Goal: Task Accomplishment & Management: Manage account settings

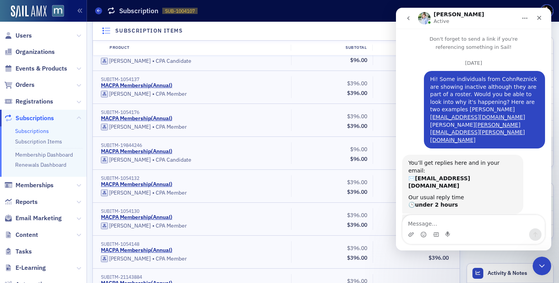
scroll to position [489, 0]
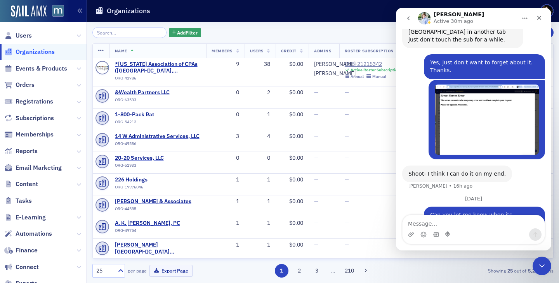
scroll to position [286, 0]
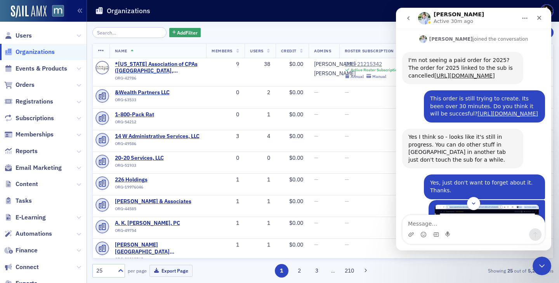
click at [101, 28] on input "search" at bounding box center [129, 32] width 74 height 11
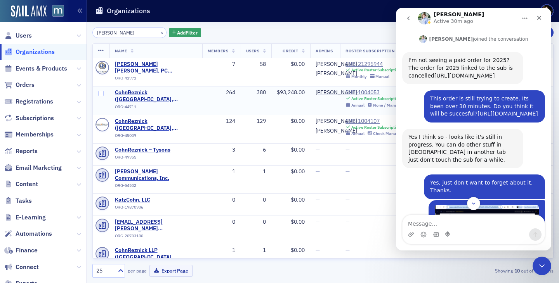
type input "[PERSON_NAME]"
click at [362, 96] on div "SUB-1004053" at bounding box center [373, 92] width 55 height 7
click at [364, 115] on td "SUB-1004053 Active Roster Subscription Annual None / Manual" at bounding box center [373, 101] width 66 height 29
click at [364, 121] on div "SUB-1004107" at bounding box center [373, 121] width 55 height 7
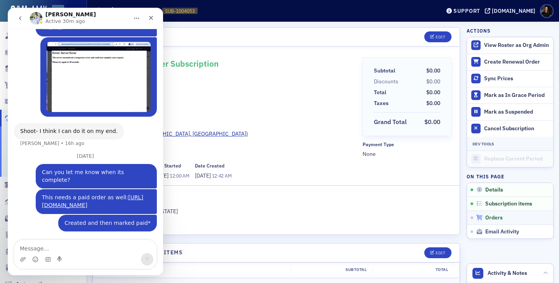
scroll to position [464, 0]
click at [491, 219] on span "Orders" at bounding box center [493, 218] width 17 height 7
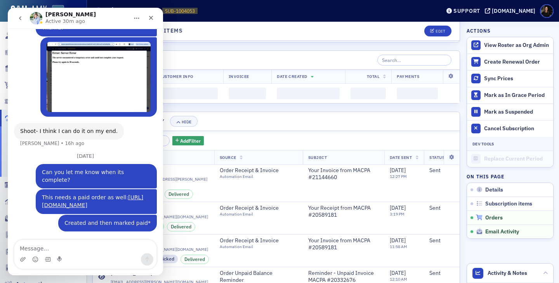
scroll to position [8660, 0]
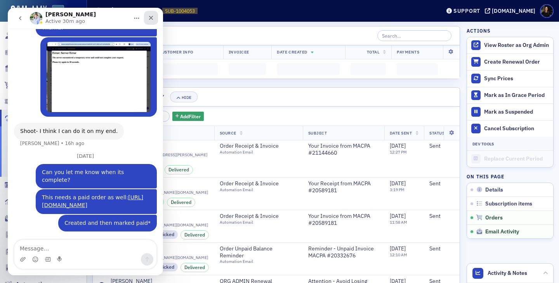
click at [150, 19] on icon "Close" at bounding box center [151, 18] width 6 height 6
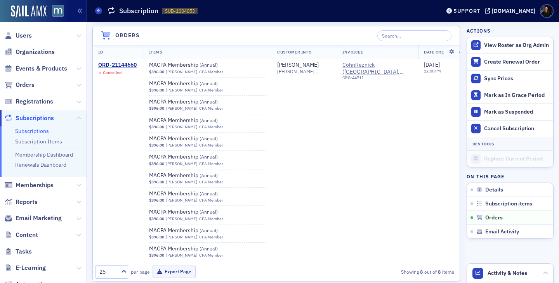
scroll to position [464, 0]
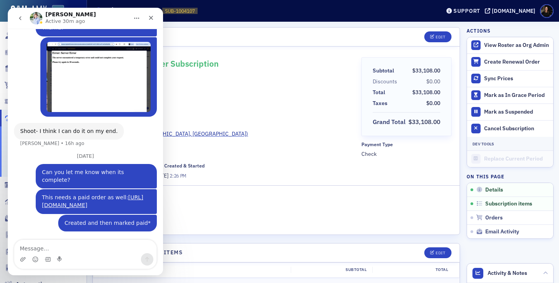
scroll to position [464, 0]
click at [146, 20] on div "Close" at bounding box center [151, 18] width 14 height 14
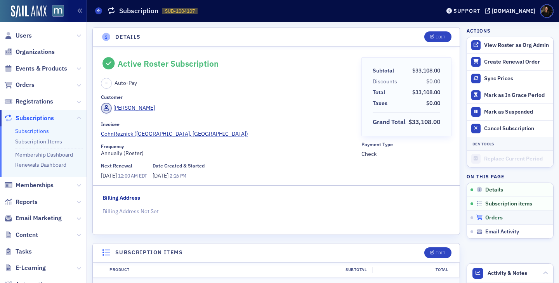
click at [493, 220] on span "Orders" at bounding box center [493, 218] width 17 height 7
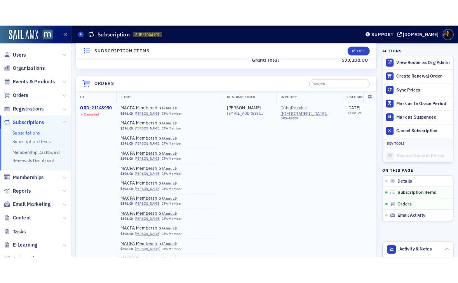
scroll to position [4335, 0]
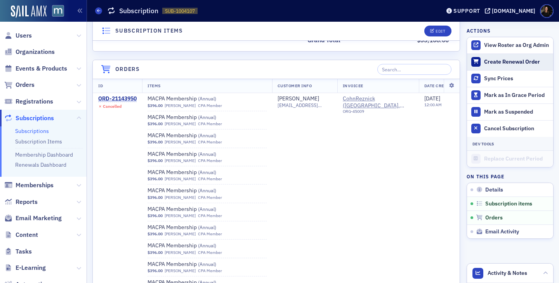
click at [500, 65] on div "Create Renewal Order" at bounding box center [516, 62] width 65 height 7
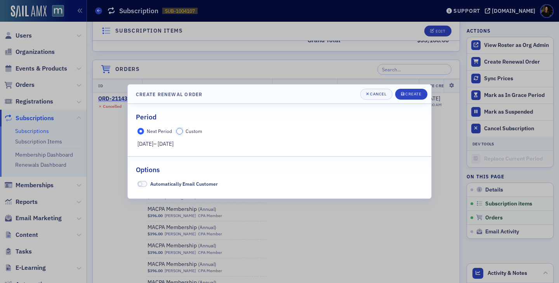
click at [181, 133] on input "Custom" at bounding box center [179, 131] width 7 height 7
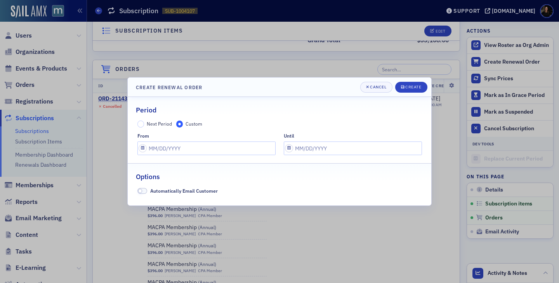
click at [167, 156] on fieldset "Period Next Period Custom from until" at bounding box center [280, 129] width 304 height 64
click at [167, 151] on input "text" at bounding box center [206, 149] width 138 height 14
select select "8"
select select "2025"
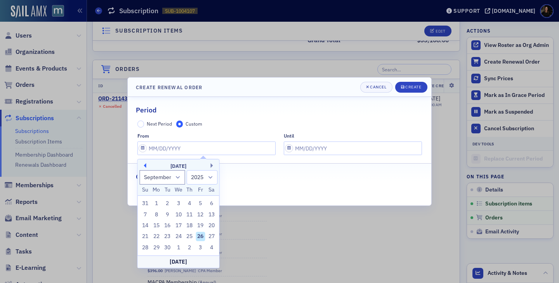
click at [145, 167] on button "Previous Month" at bounding box center [144, 165] width 5 height 5
click at [212, 165] on button "Next Month" at bounding box center [213, 165] width 5 height 5
select select "6"
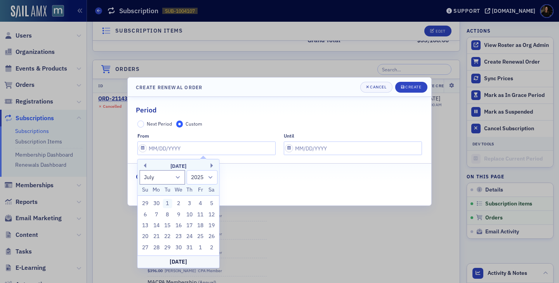
click at [167, 204] on div "1" at bounding box center [167, 203] width 9 height 9
type input "07/01/2025"
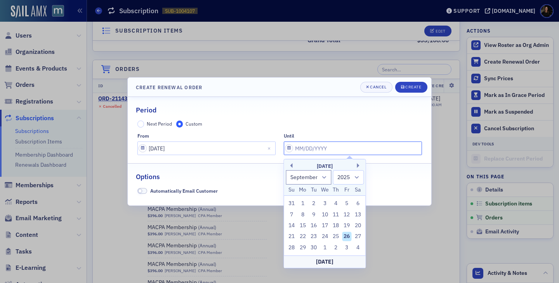
click at [295, 151] on input "text" at bounding box center [353, 149] width 138 height 14
click at [355, 167] on div "September 2025" at bounding box center [325, 167] width 82 height 8
click at [356, 167] on div "September 2025" at bounding box center [325, 167] width 82 height 8
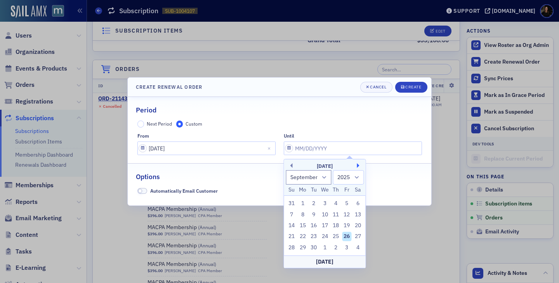
click at [359, 166] on button "Next Month" at bounding box center [359, 165] width 5 height 5
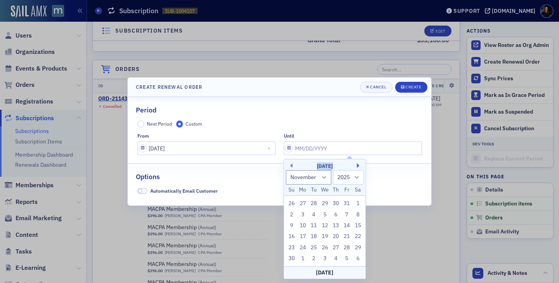
click at [359, 166] on button "Next Month" at bounding box center [359, 165] width 5 height 5
select select "0"
select select "2026"
click at [359, 166] on button "Next Month" at bounding box center [359, 165] width 5 height 5
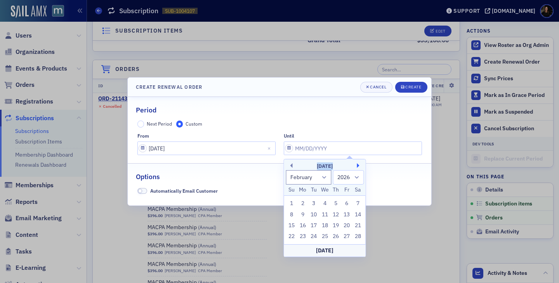
click at [359, 166] on button "Next Month" at bounding box center [359, 165] width 5 height 5
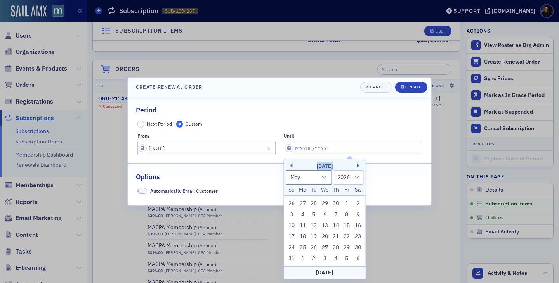
click at [359, 166] on button "Next Month" at bounding box center [359, 165] width 5 height 5
select select "5"
click at [313, 249] on div "30" at bounding box center [313, 247] width 9 height 9
type input "06/30/2026"
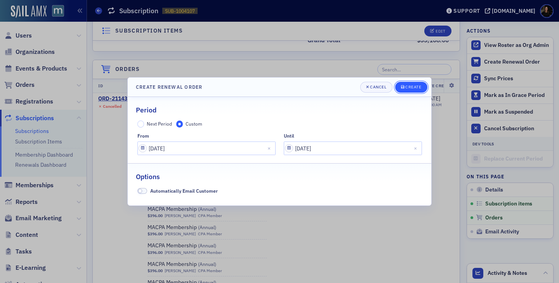
click at [416, 87] on div "Create" at bounding box center [413, 87] width 16 height 4
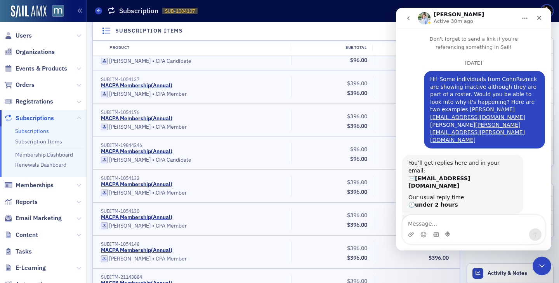
scroll to position [489, 0]
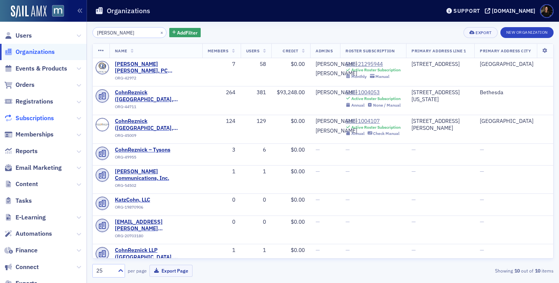
click at [37, 115] on span "Subscriptions" at bounding box center [35, 118] width 38 height 9
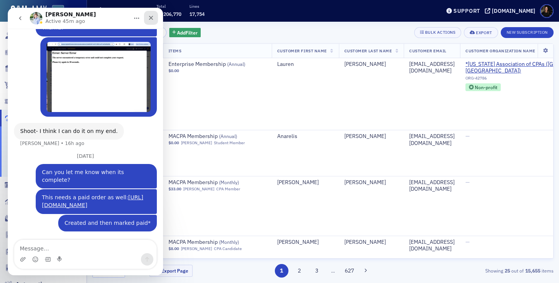
scroll to position [464, 0]
click at [153, 18] on icon "Close" at bounding box center [151, 18] width 6 height 6
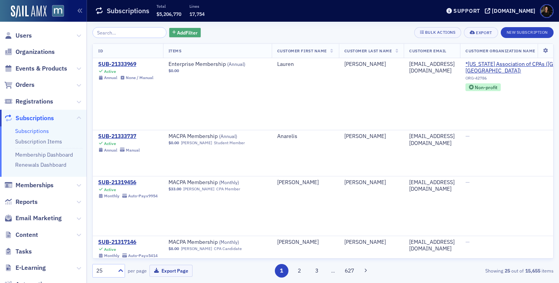
click at [177, 33] on span "Add Filter" at bounding box center [187, 32] width 21 height 7
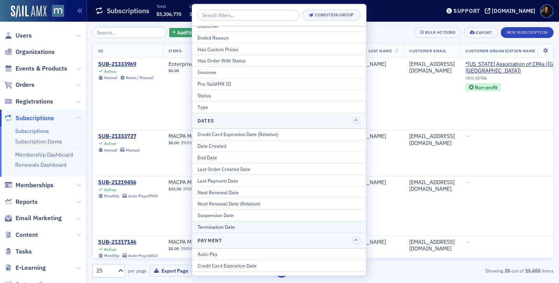
scroll to position [59, 0]
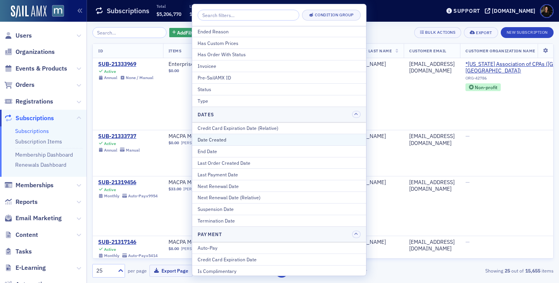
click at [212, 139] on div "Date Created" at bounding box center [279, 139] width 163 height 7
select select "8"
select select "2025"
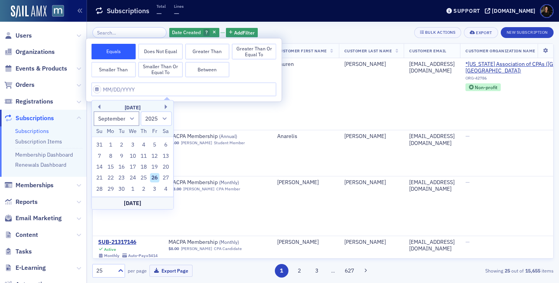
type input "0"
select select "0"
select select "2000"
type input "070"
select select "0"
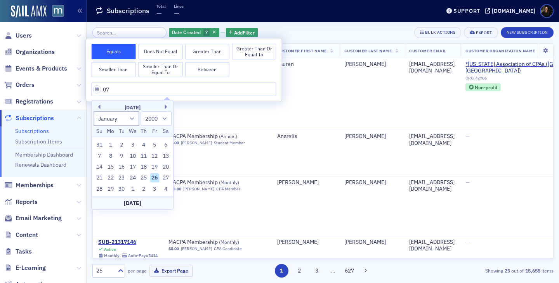
select select "1970"
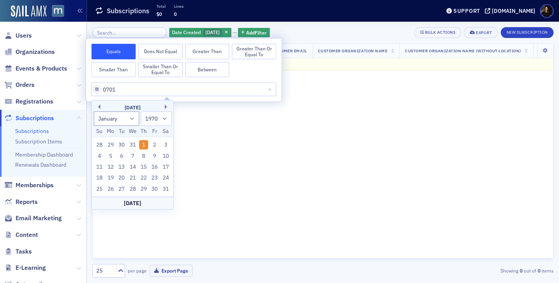
type input "07012"
select select "1900"
click at [168, 85] on input "07012025" at bounding box center [184, 90] width 185 height 14
click at [117, 91] on input "07012025" at bounding box center [184, 90] width 185 height 14
type input "[DATE]"
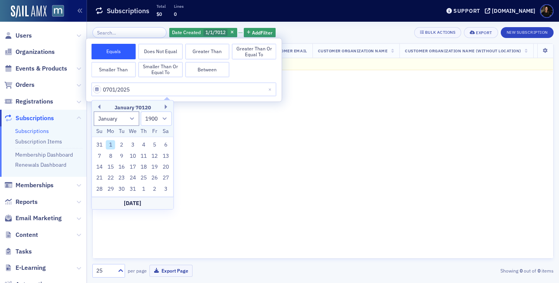
select select "6"
select select "2025"
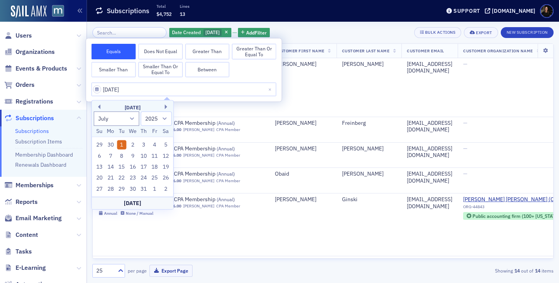
type input "[DATE]"
click at [122, 147] on div "1" at bounding box center [121, 145] width 9 height 9
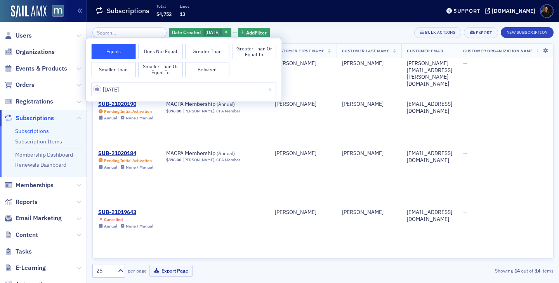
scroll to position [375, 0]
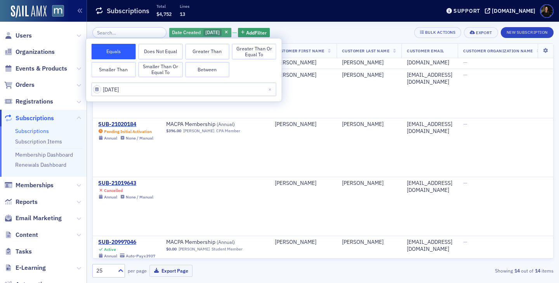
click at [189, 33] on span "Date Created" at bounding box center [186, 32] width 29 height 6
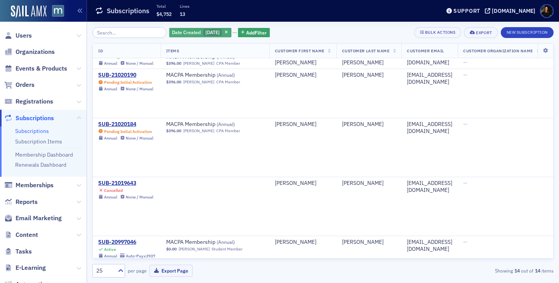
click at [227, 30] on div "Date Created [DATE]" at bounding box center [200, 33] width 62 height 10
select select "6"
select select "2025"
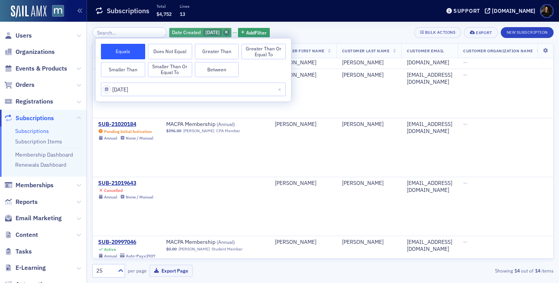
click at [226, 31] on span "button" at bounding box center [226, 32] width 7 height 7
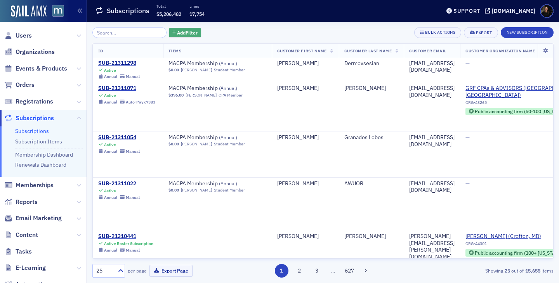
click at [177, 33] on span "Add Filter" at bounding box center [187, 32] width 21 height 7
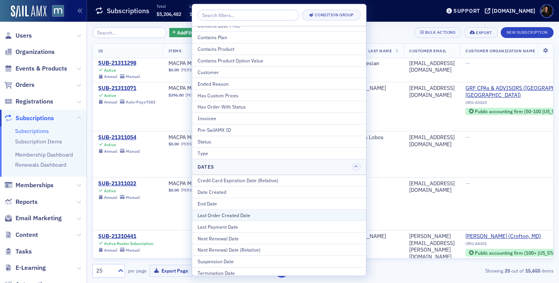
scroll to position [21, 0]
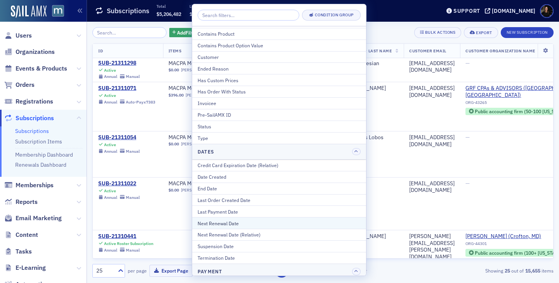
click at [211, 223] on div "Next Renewal Date" at bounding box center [279, 223] width 163 height 7
select select "8"
select select "2025"
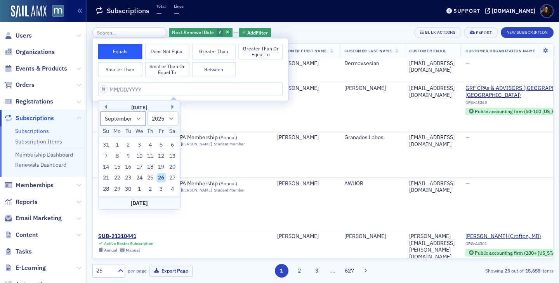
type input "0"
select select "0"
select select "2000"
type input "07"
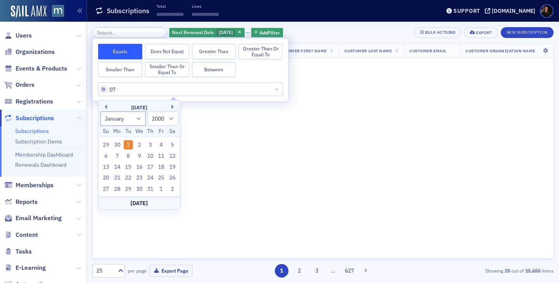
select select "6"
select select "2025"
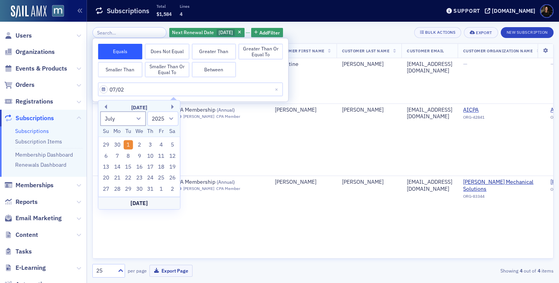
type input "07/021"
select select "2001"
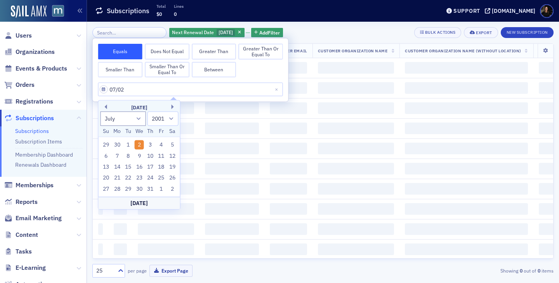
type input "07/0"
select select "2025"
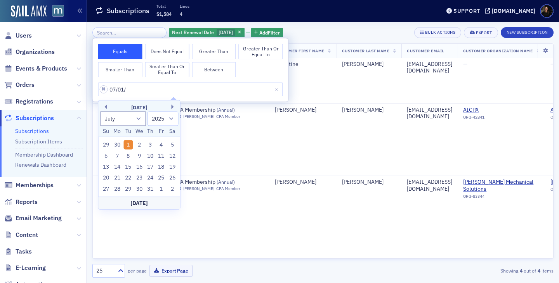
type input "07/01/2"
select select "2002"
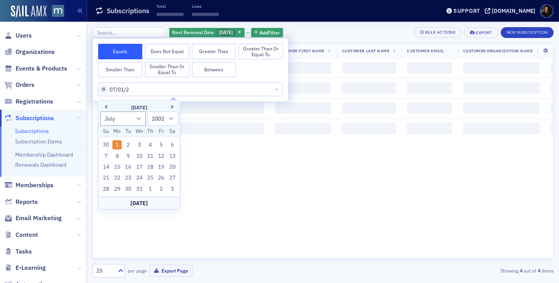
type input "[DATE]"
select select "2020"
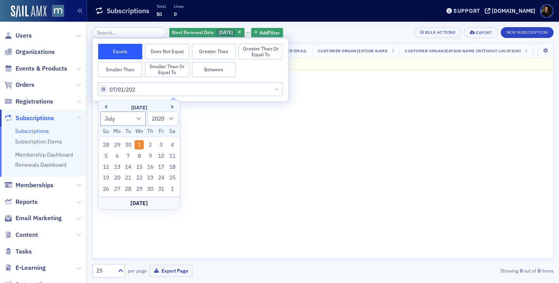
type input "[DATE]"
select select "2025"
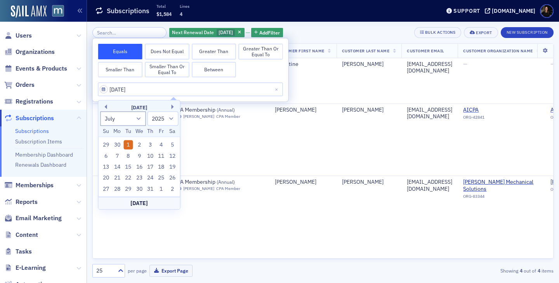
type input "[DATE]"
click at [130, 148] on div "1" at bounding box center [127, 145] width 9 height 9
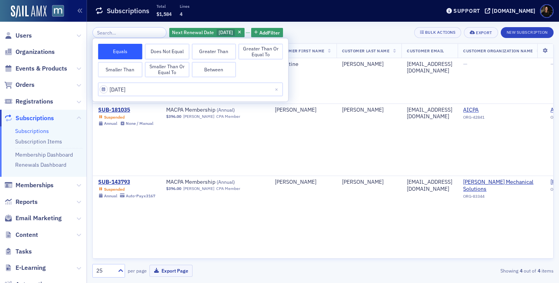
click at [361, 28] on div "Next Renewal Date [DATE] Add Filter Bulk Actions Export New Subscription" at bounding box center [322, 32] width 461 height 11
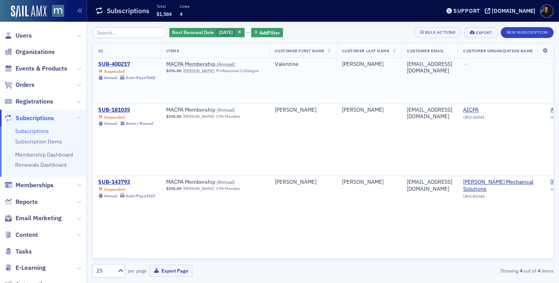
click at [109, 63] on div "SUB-400217" at bounding box center [126, 64] width 57 height 7
click at [121, 109] on div "SUB-181035" at bounding box center [125, 110] width 55 height 7
click at [123, 182] on div "SUB-143793" at bounding box center [126, 182] width 57 height 7
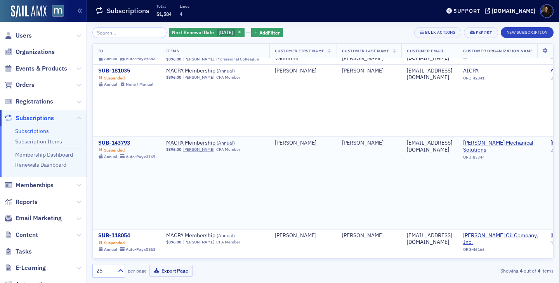
scroll to position [56, 0]
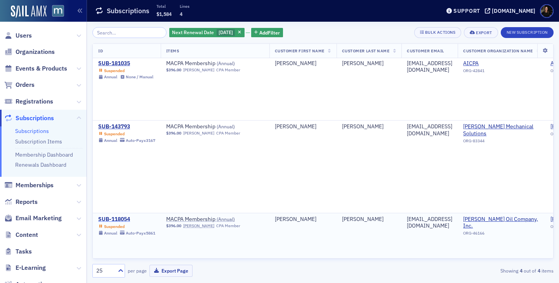
click at [117, 216] on div "SUB-118054" at bounding box center [126, 219] width 57 height 7
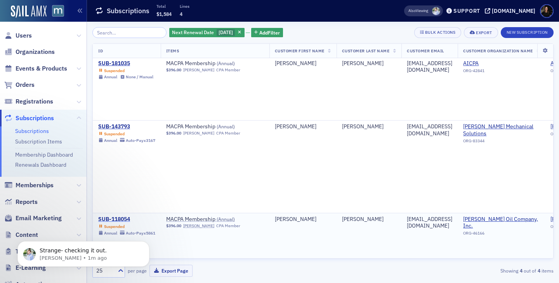
click at [110, 216] on div "SUB-118054" at bounding box center [126, 219] width 57 height 7
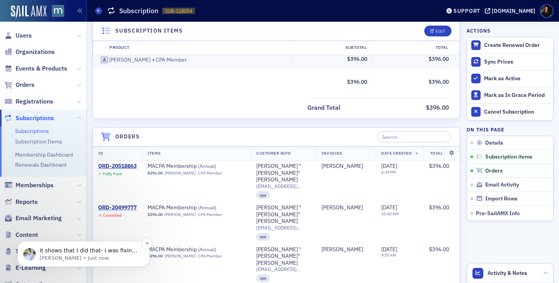
click at [68, 253] on span "It shows that I did that- I was fixing membership dates and created a new order…" at bounding box center [89, 266] width 98 height 37
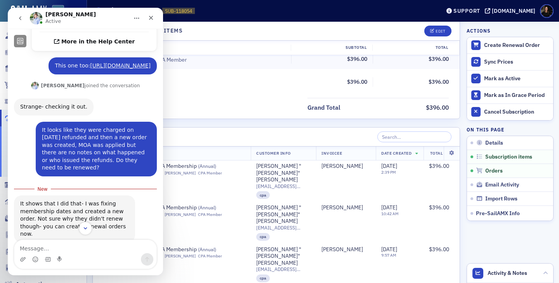
scroll to position [265, 0]
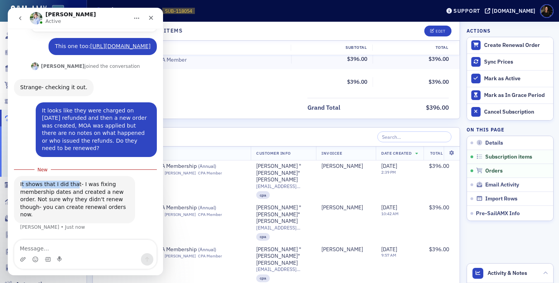
drag, startPoint x: 21, startPoint y: 181, endPoint x: 73, endPoint y: 182, distance: 52.0
click at [73, 182] on div "It shows that I did that- I was fixing membership dates and created a new order…" at bounding box center [74, 200] width 109 height 38
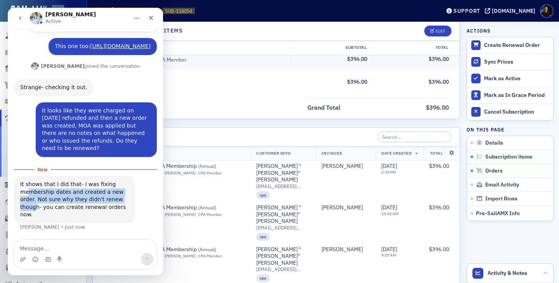
drag, startPoint x: 26, startPoint y: 193, endPoint x: 35, endPoint y: 203, distance: 13.5
click at [35, 203] on div "It shows that I did that- I was fixing membership dates and created a new order…" at bounding box center [74, 200] width 109 height 38
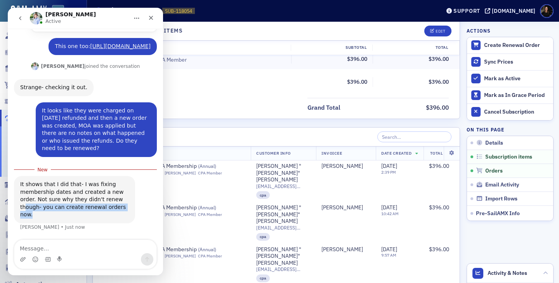
drag, startPoint x: 26, startPoint y: 207, endPoint x: 81, endPoint y: 223, distance: 57.3
click at [80, 223] on div "It shows that I did that- I was fixing membership dates and created a new order…" at bounding box center [85, 208] width 143 height 64
click at [81, 223] on div "It shows that I did that- I was fixing membership dates and created a new order…" at bounding box center [85, 208] width 143 height 64
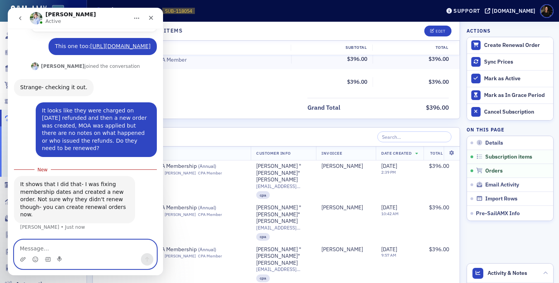
click at [80, 249] on textarea "Message…" at bounding box center [85, 246] width 142 height 13
type textarea "Do I"
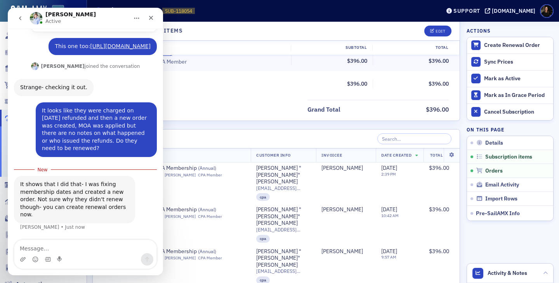
click at [220, 137] on header "Orders" at bounding box center [276, 139] width 367 height 19
click at [153, 18] on icon "Close" at bounding box center [151, 18] width 6 height 6
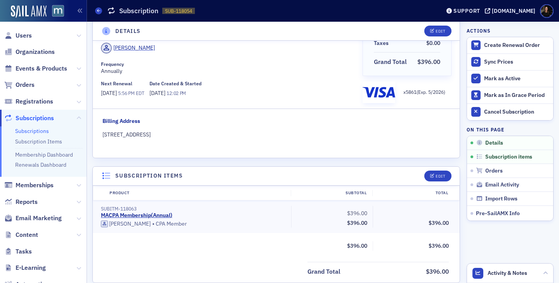
scroll to position [0, 0]
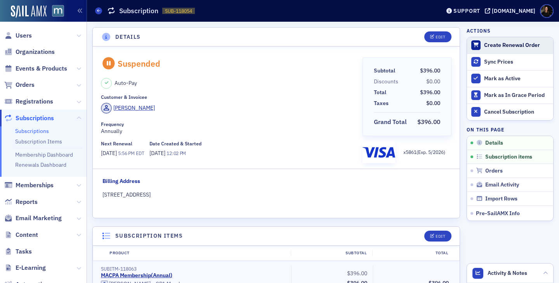
click at [487, 44] on div "Create Renewal Order" at bounding box center [516, 45] width 65 height 7
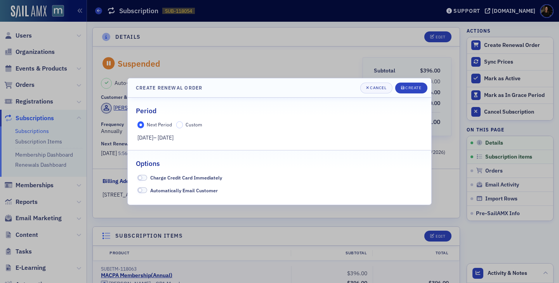
click at [146, 194] on label "Automatically Email Customer" at bounding box center [177, 190] width 81 height 7
click at [144, 190] on span at bounding box center [142, 191] width 10 height 6
click at [407, 90] on div "Create" at bounding box center [413, 88] width 16 height 4
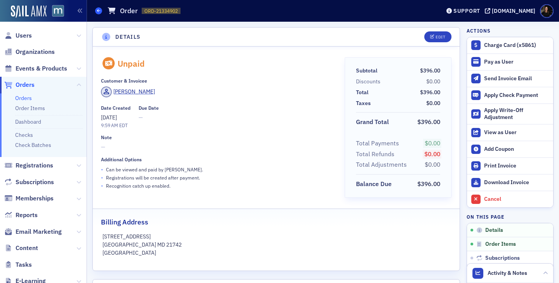
click at [98, 11] on icon at bounding box center [98, 10] width 3 height 3
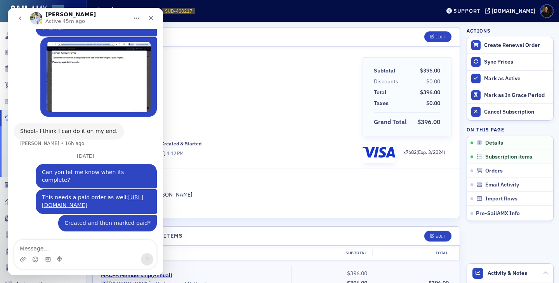
scroll to position [464, 0]
click at [153, 19] on icon "Close" at bounding box center [151, 18] width 6 height 6
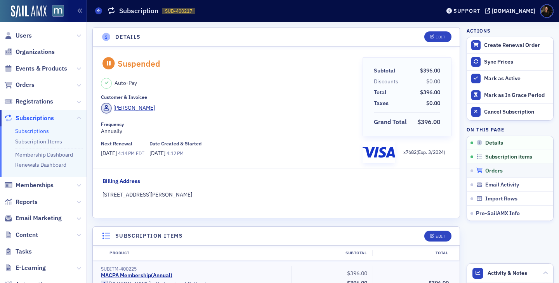
click at [496, 171] on span "Orders" at bounding box center [493, 171] width 17 height 7
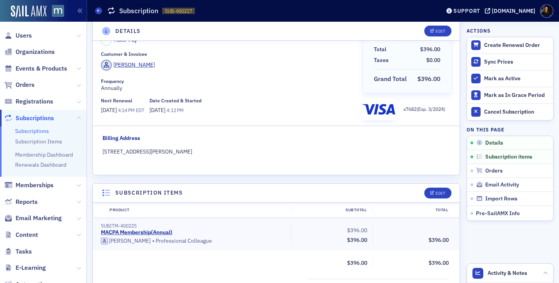
scroll to position [43, 0]
click at [504, 42] on div "Create Renewal Order" at bounding box center [516, 45] width 65 height 7
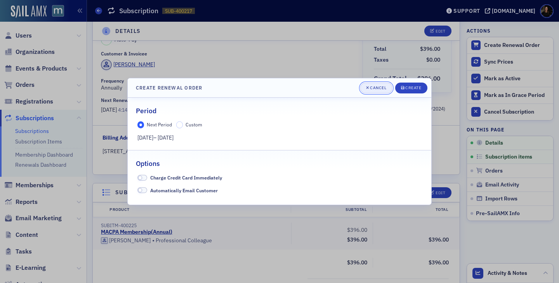
click at [381, 90] on div "Cancel" at bounding box center [378, 88] width 16 height 4
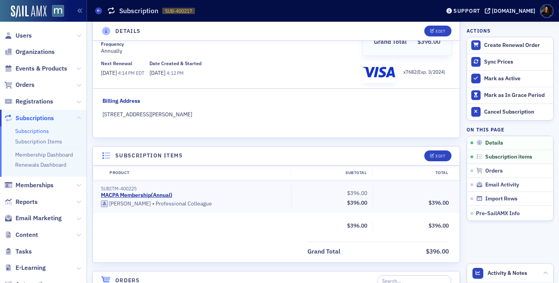
scroll to position [0, 0]
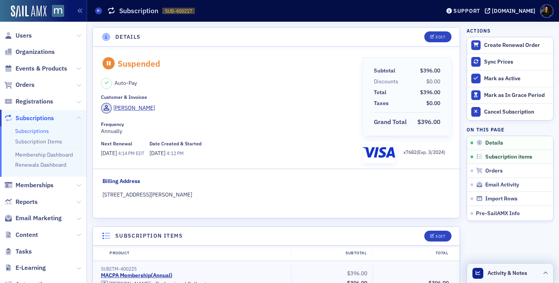
click at [514, 273] on span "Activity & Notes" at bounding box center [508, 273] width 40 height 8
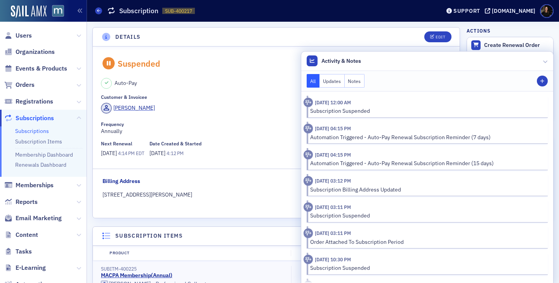
click at [331, 80] on button "Updates" at bounding box center [332, 81] width 25 height 14
click at [356, 83] on button "Notes" at bounding box center [355, 81] width 20 height 14
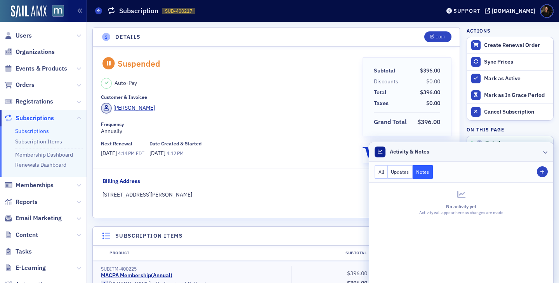
click at [542, 147] on header "Activity & Notes" at bounding box center [461, 152] width 184 height 19
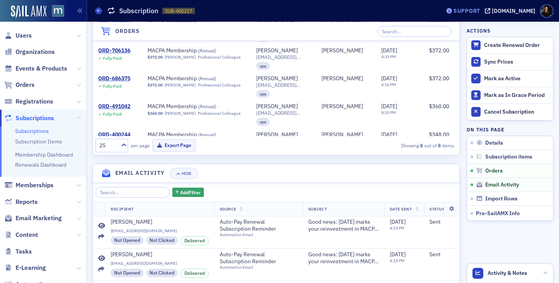
click at [476, 7] on div "Support" at bounding box center [467, 10] width 27 height 7
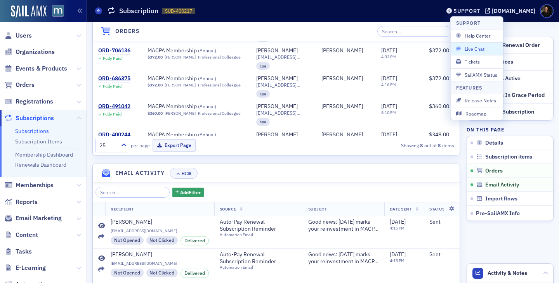
click at [475, 52] on span "Live Chat" at bounding box center [477, 48] width 42 height 7
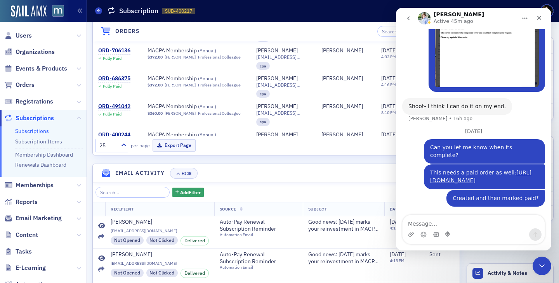
scroll to position [489, 0]
click at [405, 19] on button "go back" at bounding box center [408, 18] width 15 height 15
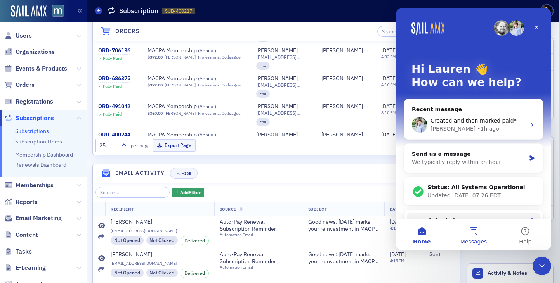
click at [470, 236] on button "Messages" at bounding box center [474, 235] width 52 height 31
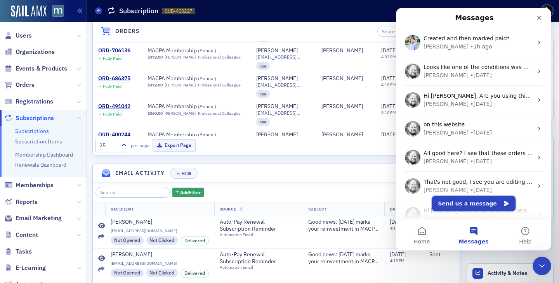
click at [475, 202] on button "Send us a message" at bounding box center [474, 204] width 84 height 16
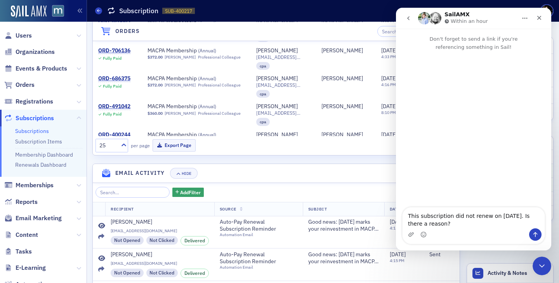
type textarea "This subscription did not renew on 7/1/25. Is there a reason? https://macpa.org…"
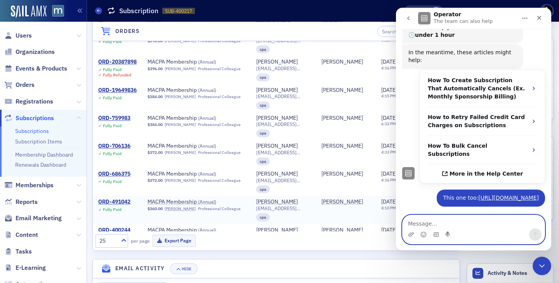
scroll to position [325, 0]
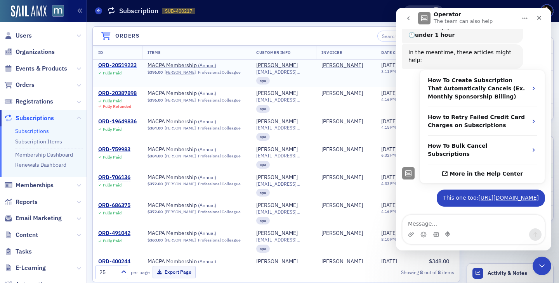
click at [123, 66] on div "ORD-20519223" at bounding box center [117, 65] width 38 height 7
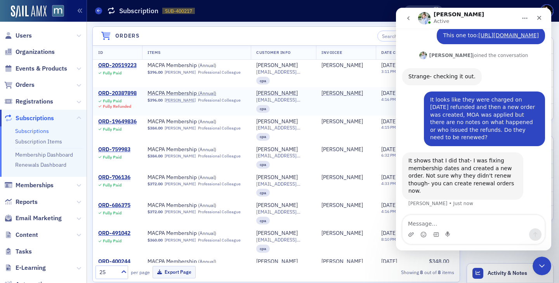
scroll to position [0, 0]
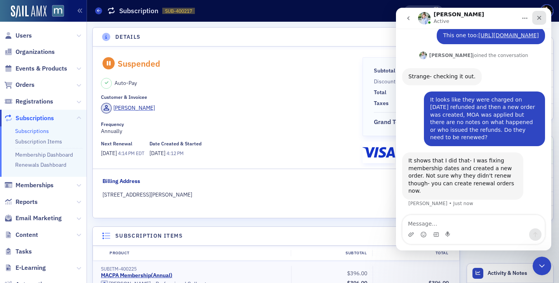
click at [543, 19] on div "Close" at bounding box center [539, 18] width 14 height 14
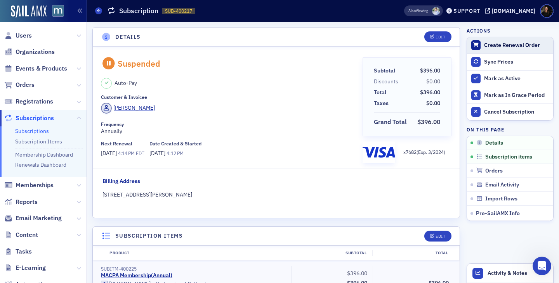
click at [502, 42] on div "Create Renewal Order" at bounding box center [516, 45] width 65 height 7
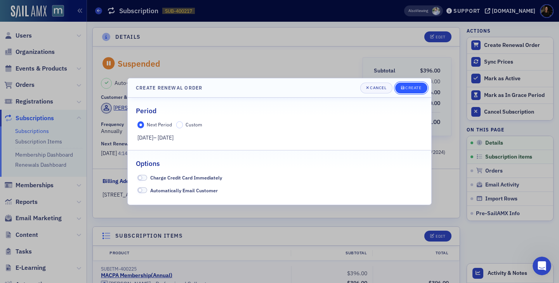
click at [411, 87] on div "Create" at bounding box center [413, 88] width 16 height 4
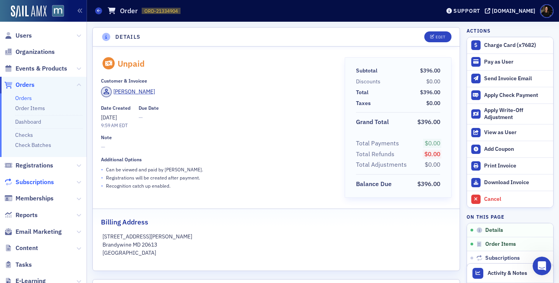
click at [44, 180] on span "Subscriptions" at bounding box center [35, 182] width 38 height 9
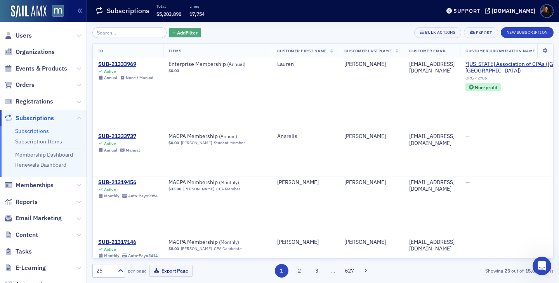
click at [177, 35] on span "Add Filter" at bounding box center [187, 32] width 21 height 7
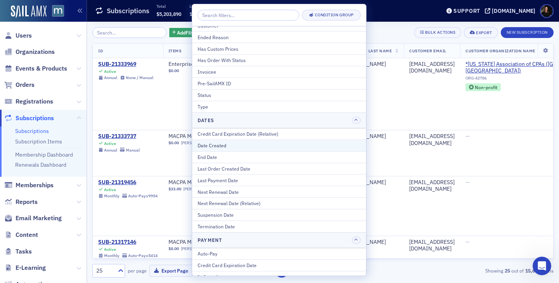
scroll to position [54, 0]
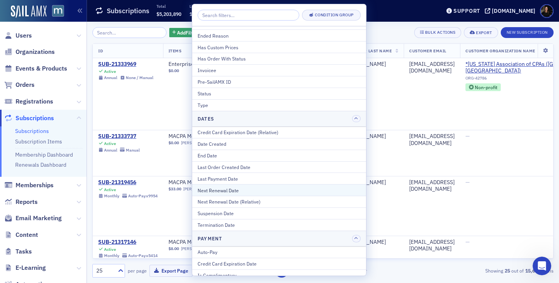
click at [225, 191] on div "Next Renewal Date" at bounding box center [279, 190] width 163 height 7
select select "8"
select select "2025"
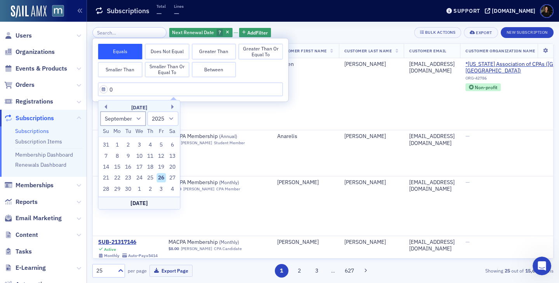
type input "07"
select select "6"
select select "2025"
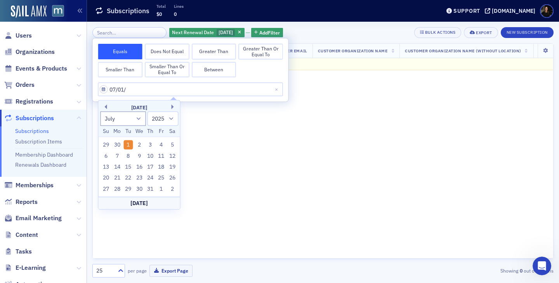
type input "07/01/2"
select select "2002"
type input "07/01/202"
select select "2020"
type input "07/01/2025"
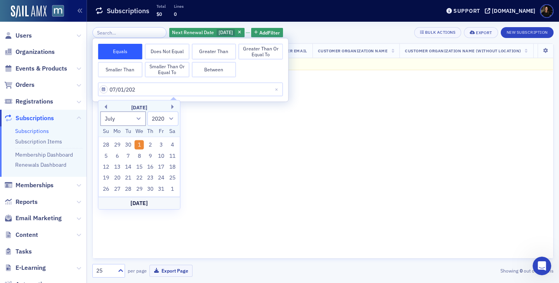
select select "2025"
type input "07/01/2025"
click at [129, 146] on div "1" at bounding box center [127, 145] width 9 height 9
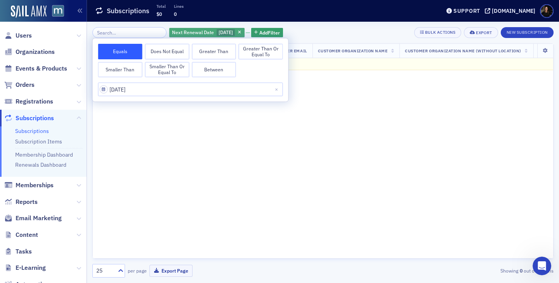
click at [187, 36] on span "Next Renewal Date" at bounding box center [192, 32] width 45 height 7
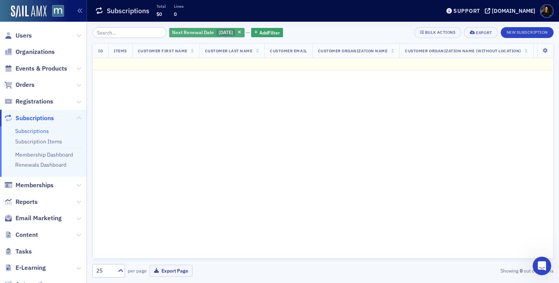
click at [187, 34] on span "Next Renewal Date" at bounding box center [193, 32] width 42 height 6
select select "6"
select select "2025"
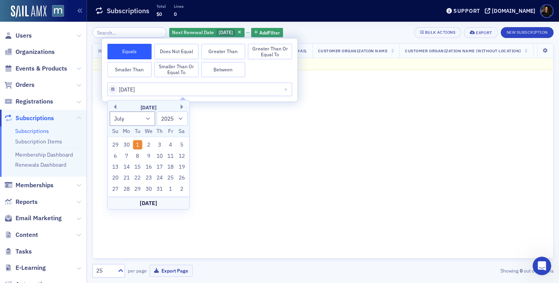
click at [315, 32] on div "Next Renewal Date 7/1/2025 Add Filter Bulk Actions Export New Subscription" at bounding box center [322, 32] width 461 height 11
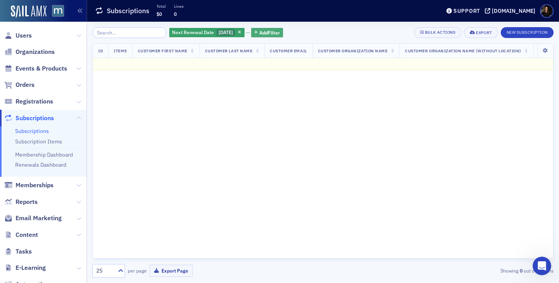
click at [253, 28] on button "Add Filter" at bounding box center [267, 33] width 32 height 10
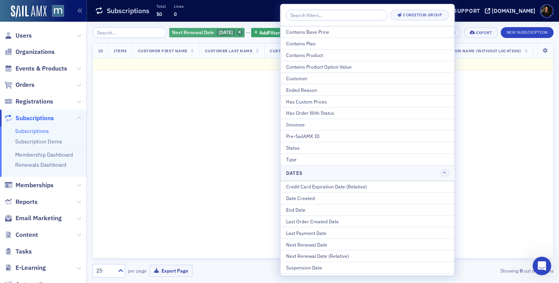
click at [238, 31] on span "button" at bounding box center [239, 32] width 7 height 7
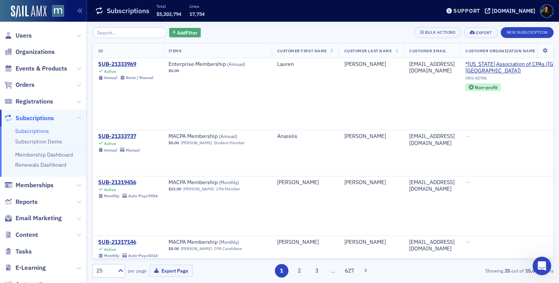
click at [169, 34] on button "Add Filter" at bounding box center [185, 33] width 32 height 10
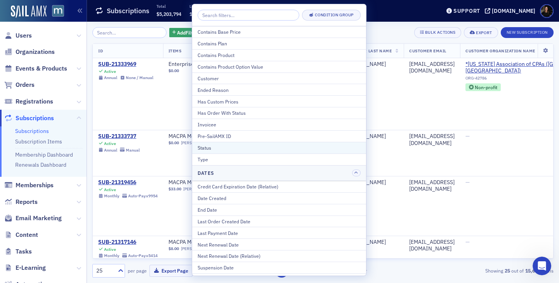
click at [208, 153] on button "Status" at bounding box center [279, 148] width 174 height 12
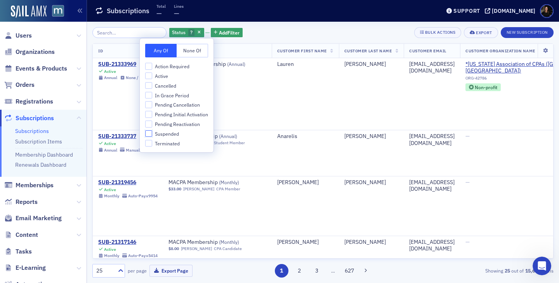
click at [149, 131] on input "Suspended" at bounding box center [148, 133] width 7 height 7
checkbox input "true"
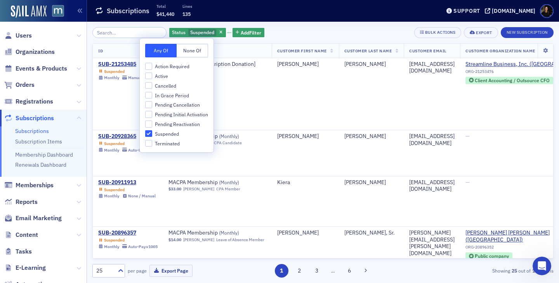
click at [313, 29] on div "Status Suspended Add Filter Bulk Actions Export New Subscription" at bounding box center [322, 32] width 461 height 11
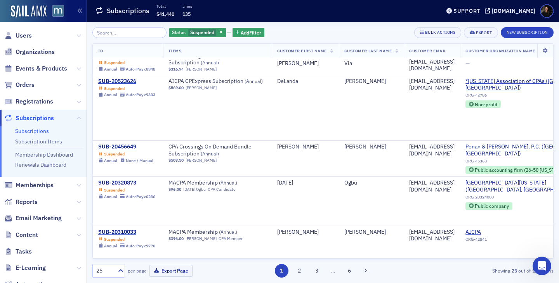
scroll to position [951, 0]
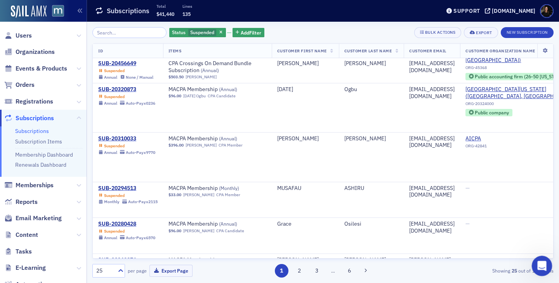
drag, startPoint x: 540, startPoint y: 264, endPoint x: 473, endPoint y: 259, distance: 66.5
click at [532, 259] on html at bounding box center [541, 265] width 19 height 19
click at [123, 273] on icon at bounding box center [121, 271] width 8 height 8
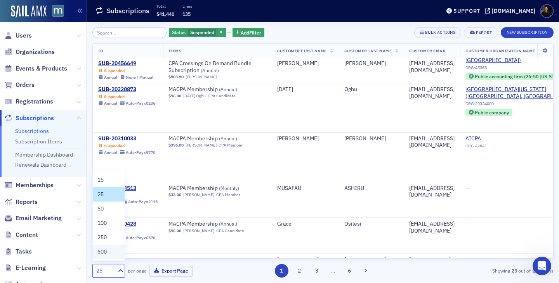
click at [110, 258] on div "500" at bounding box center [109, 252] width 32 height 14
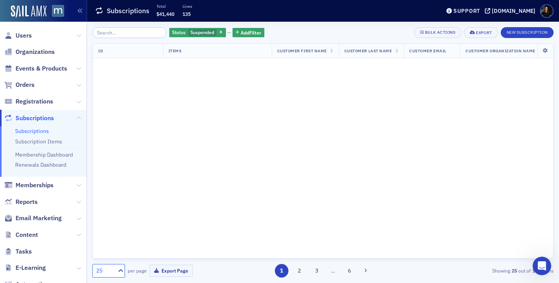
scroll to position [0, 0]
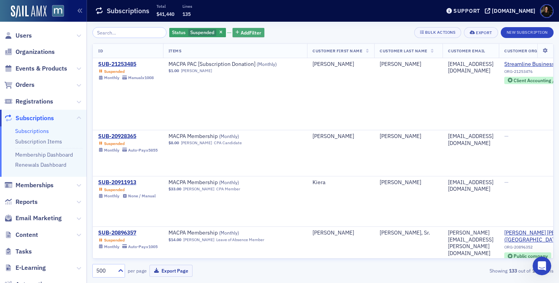
click at [241, 30] on span "Add Filter" at bounding box center [251, 32] width 21 height 7
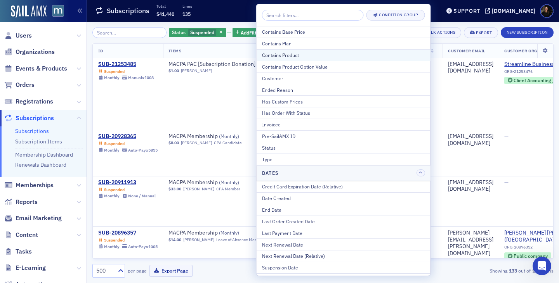
click at [282, 55] on div "Contains Product" at bounding box center [343, 55] width 163 height 7
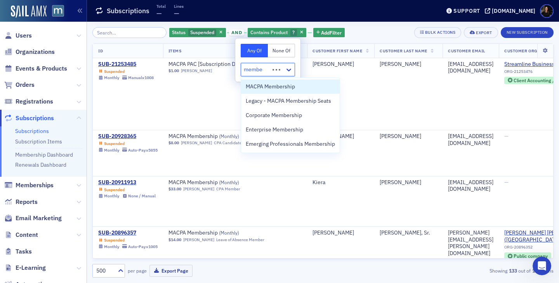
type input "member"
click at [289, 85] on span "MACPA Membership" at bounding box center [270, 87] width 49 height 8
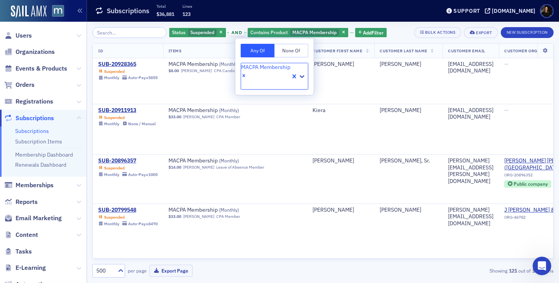
click at [392, 39] on div "Status Suspended and Contains Product MACPA Membership Add Filter Bulk Actions …" at bounding box center [322, 152] width 461 height 251
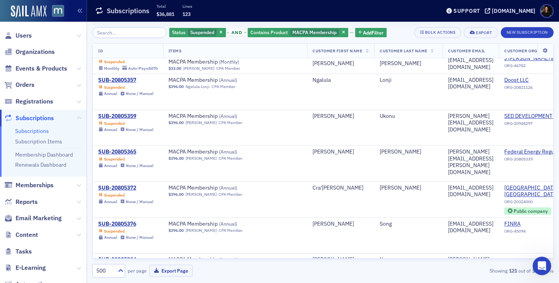
scroll to position [304, 0]
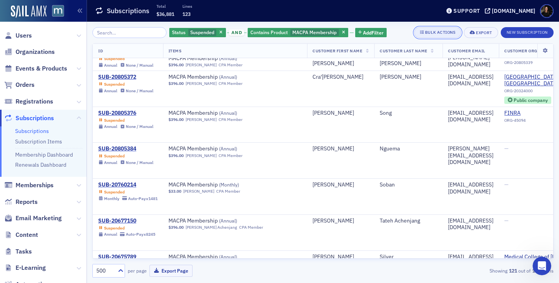
click at [436, 31] on div "Bulk Actions" at bounding box center [440, 32] width 30 height 4
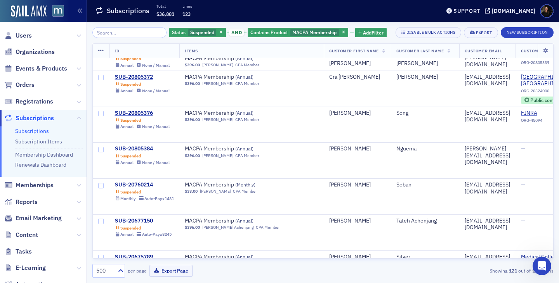
click at [98, 49] on th at bounding box center [101, 51] width 17 height 14
click at [100, 52] on icon at bounding box center [101, 51] width 6 height 6
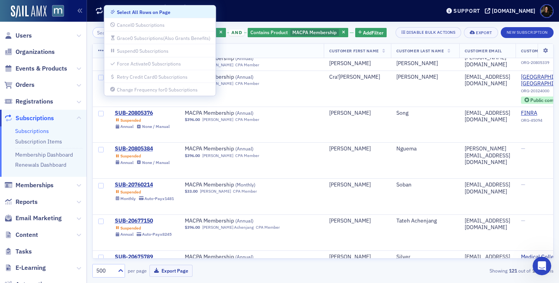
click at [135, 12] on div "Select All Rows on Page" at bounding box center [144, 12] width 54 height 4
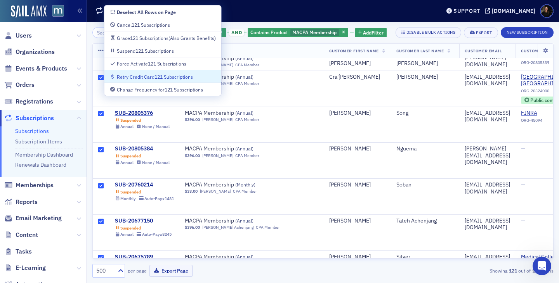
click at [146, 80] on div "Retry Credit Card 121 Subscriptions" at bounding box center [163, 76] width 106 height 7
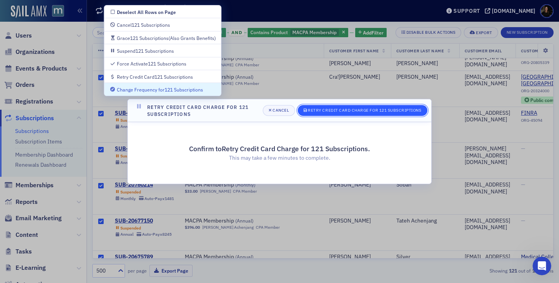
click at [320, 109] on div "Retry Credit Card Charge for 121 Subscriptions" at bounding box center [364, 110] width 113 height 4
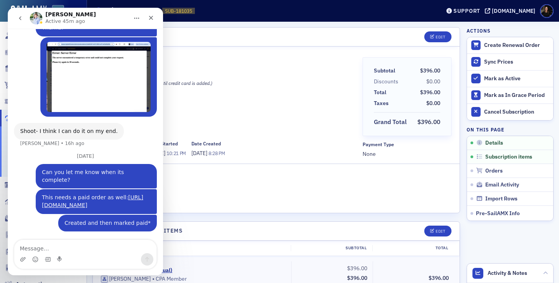
scroll to position [464, 0]
click at [149, 17] on icon "Close" at bounding box center [151, 18] width 6 height 6
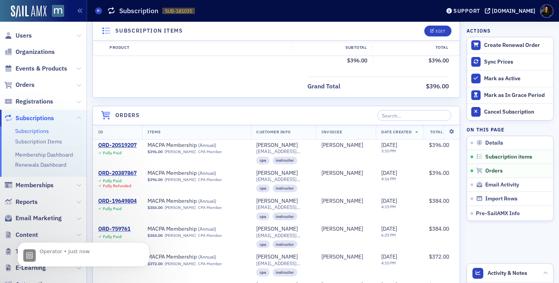
scroll to position [218, 0]
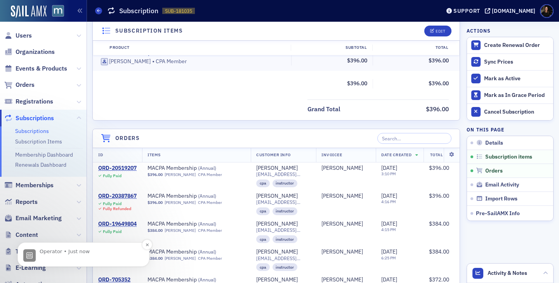
click at [57, 253] on p "Operator • Just now" at bounding box center [90, 252] width 100 height 7
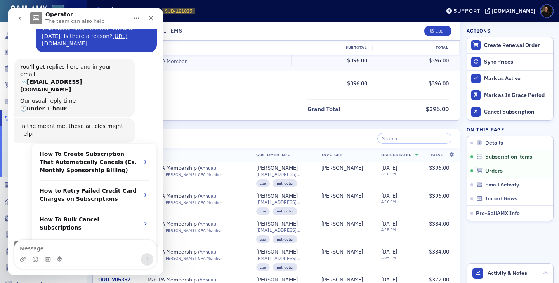
scroll to position [50, 0]
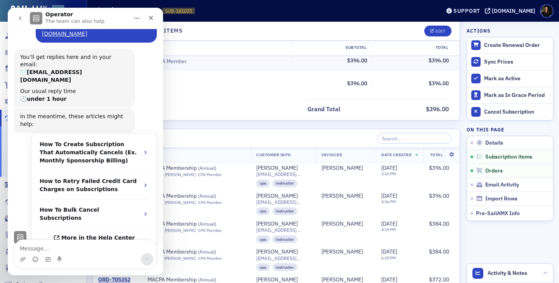
click at [66, 247] on textarea "Message…" at bounding box center [85, 246] width 142 height 13
type textarea "This one too: [URL][DOMAIN_NAME]"
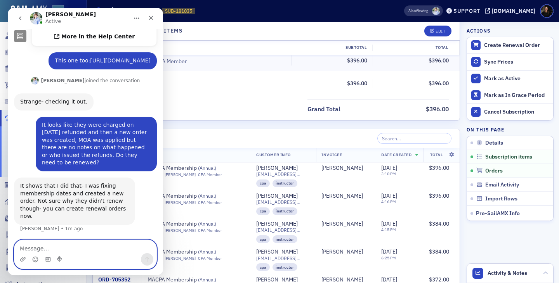
scroll to position [252, 0]
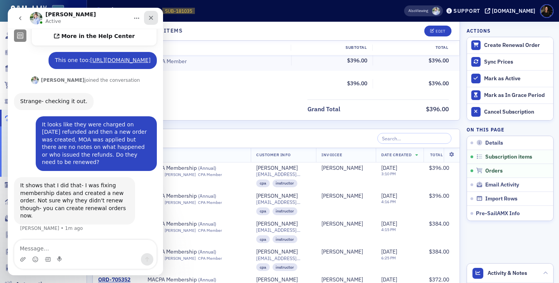
click at [149, 18] on icon "Close" at bounding box center [151, 18] width 6 height 6
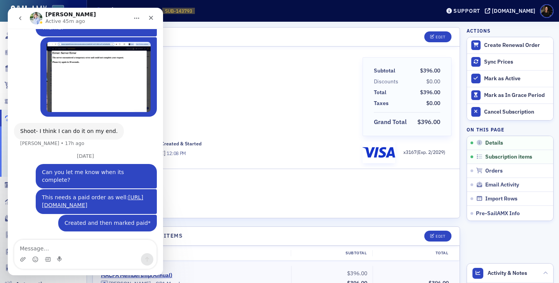
scroll to position [464, 0]
click at [147, 18] on div "Close" at bounding box center [151, 18] width 14 height 14
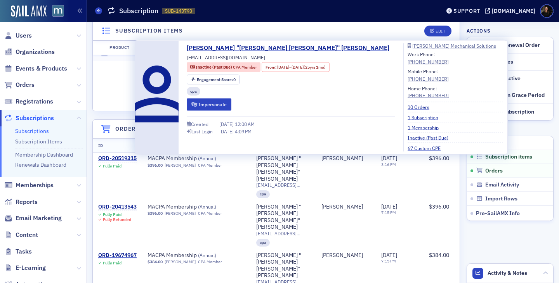
scroll to position [235, 0]
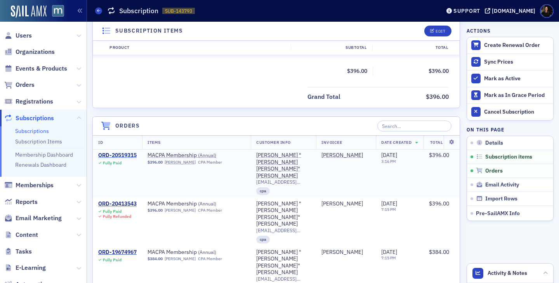
click at [109, 155] on div "ORD-20519315" at bounding box center [117, 155] width 38 height 7
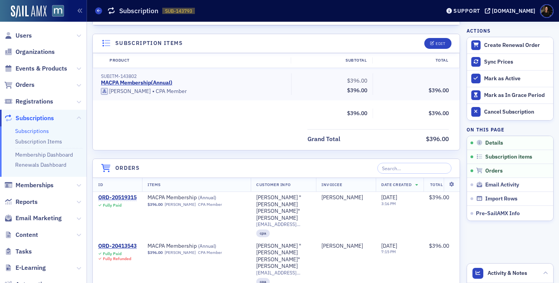
scroll to position [194, 0]
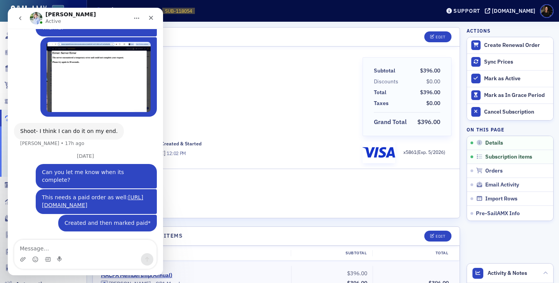
scroll to position [464, 0]
click at [154, 21] on div "Close" at bounding box center [151, 18] width 14 height 14
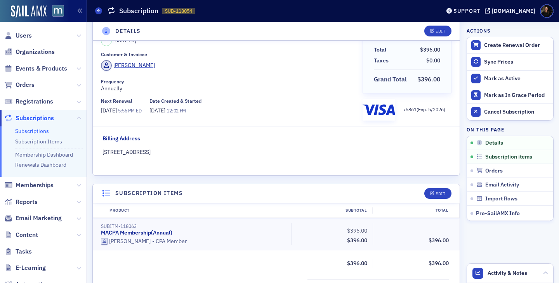
scroll to position [68, 0]
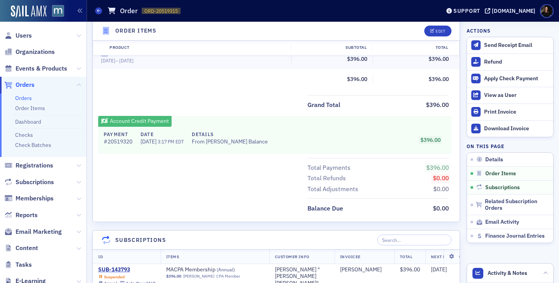
scroll to position [297, 0]
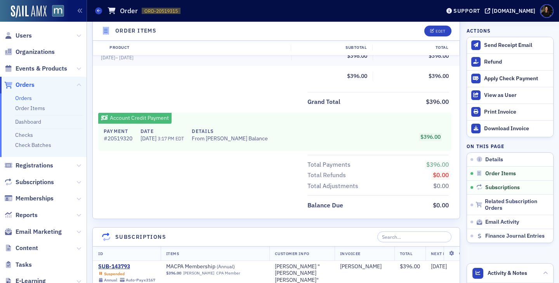
drag, startPoint x: 239, startPoint y: 141, endPoint x: 289, endPoint y: 141, distance: 50.1
click at [289, 141] on div "Payment # 20519320 Date [DATE] 3:17 PM EDT Details From [PERSON_NAME] Balance $…" at bounding box center [274, 137] width 353 height 27
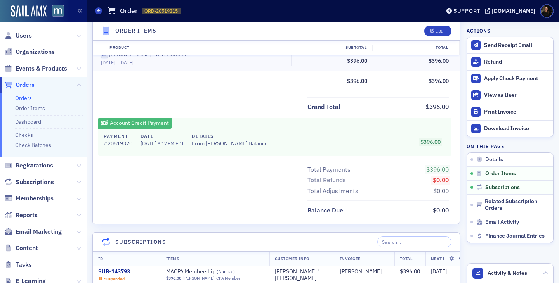
scroll to position [290, 0]
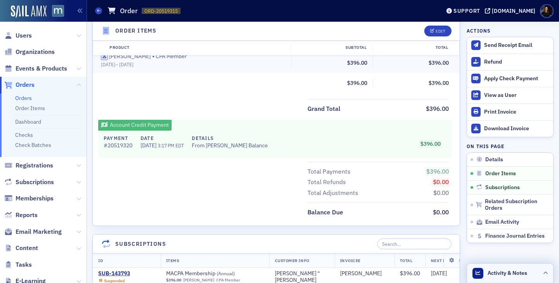
click at [509, 275] on span "Activity & Notes" at bounding box center [508, 273] width 40 height 8
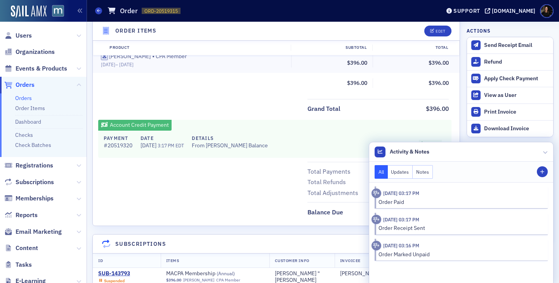
click at [423, 166] on button "Notes" at bounding box center [423, 172] width 20 height 14
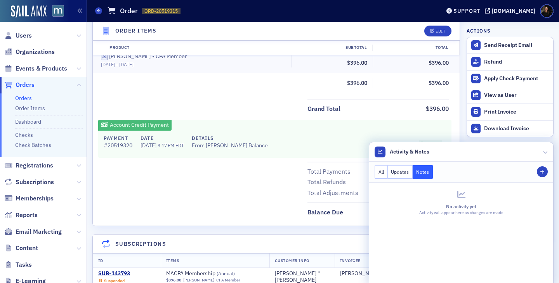
click at [402, 171] on button "Updates" at bounding box center [400, 172] width 25 height 14
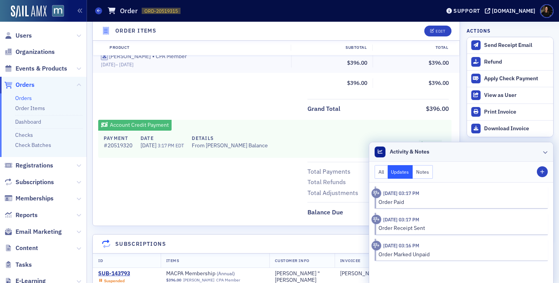
click at [547, 148] on div at bounding box center [545, 152] width 5 height 8
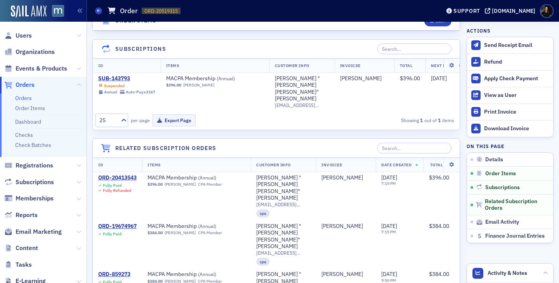
scroll to position [487, 0]
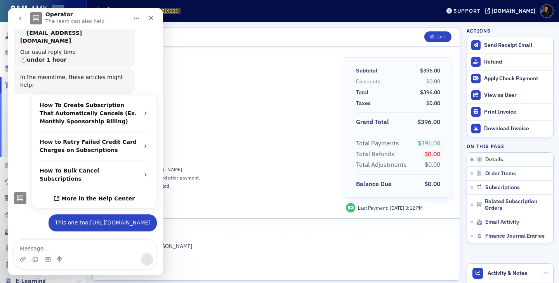
scroll to position [96, 0]
click at [296, 101] on div "Fully Paid Customer & Invoicee Valentine [PERSON_NAME] Date Created [DATE] 3:11…" at bounding box center [217, 135] width 233 height 156
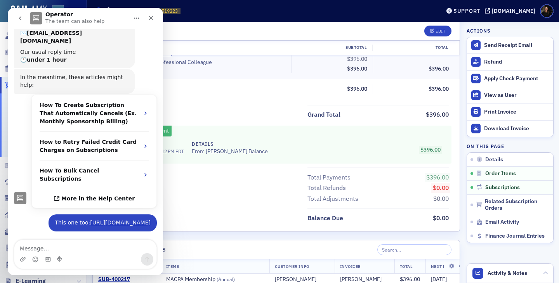
scroll to position [285, 0]
click at [51, 248] on textarea "Message…" at bounding box center [85, 246] width 142 height 13
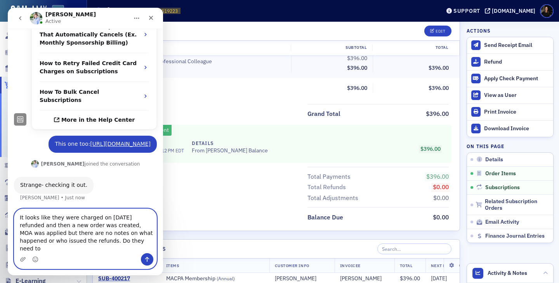
scroll to position [176, 0]
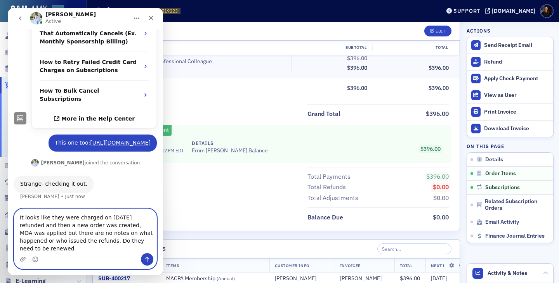
type textarea "It looks like they were charged on [DATE] refunded and then a new order was cre…"
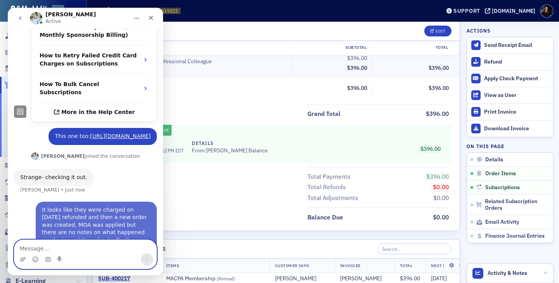
scroll to position [198, 0]
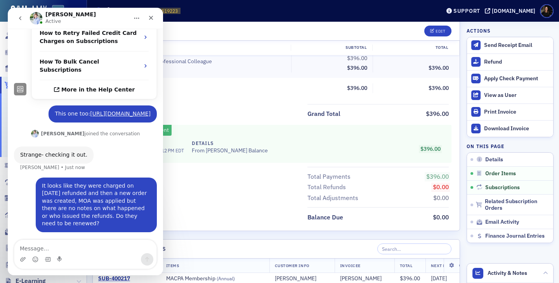
click at [222, 132] on div "Account Credit Payment Payment # 20519269 Date [DATE] 3:12 PM EDT Details From …" at bounding box center [274, 144] width 353 height 38
click at [149, 18] on icon "Close" at bounding box center [151, 18] width 6 height 6
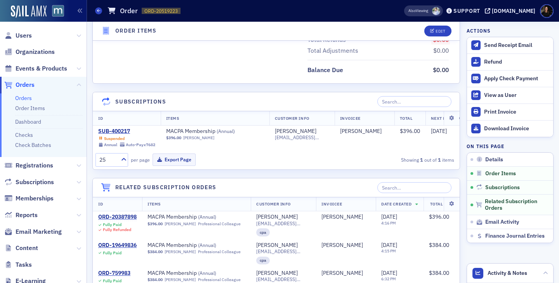
scroll to position [434, 0]
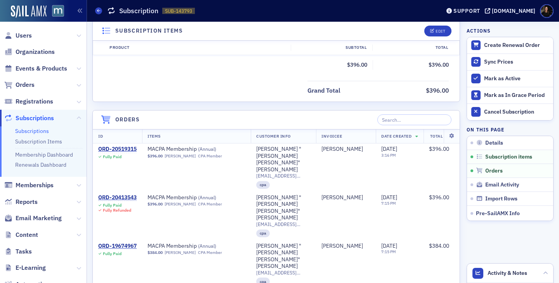
scroll to position [243, 0]
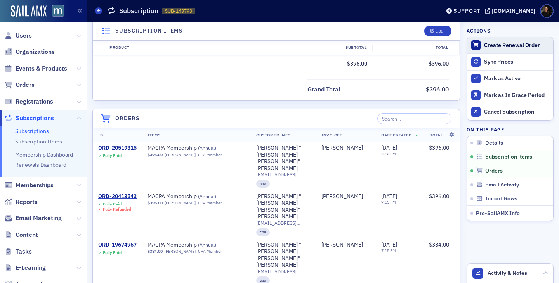
click at [483, 43] on button "Create Renewal Order" at bounding box center [510, 45] width 86 height 16
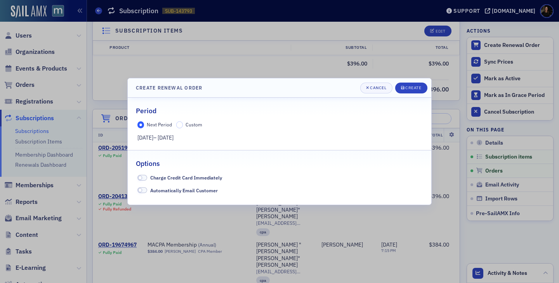
click at [142, 192] on span at bounding box center [142, 191] width 10 height 6
click at [409, 91] on button "Create" at bounding box center [411, 88] width 32 height 11
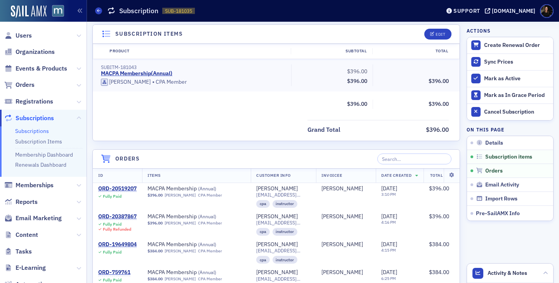
scroll to position [200, 0]
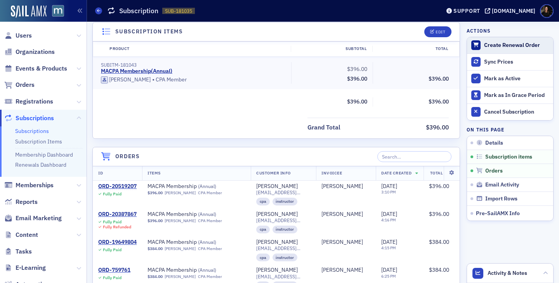
click at [487, 45] on div "Create Renewal Order" at bounding box center [516, 45] width 65 height 7
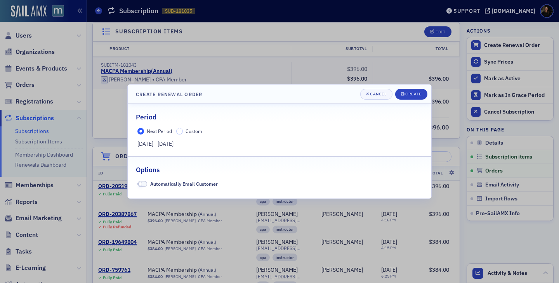
click at [143, 184] on span at bounding box center [142, 184] width 10 height 6
click at [409, 94] on div "Create" at bounding box center [413, 94] width 16 height 4
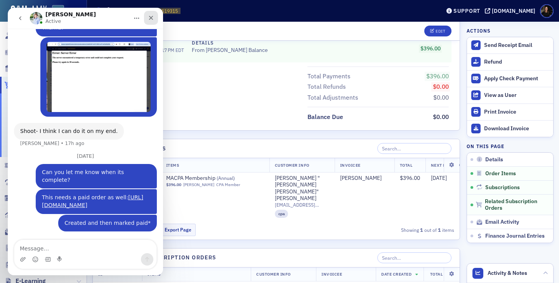
click at [150, 17] on icon "Close" at bounding box center [151, 18] width 6 height 6
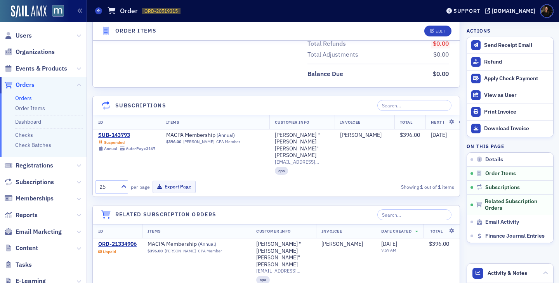
scroll to position [429, 0]
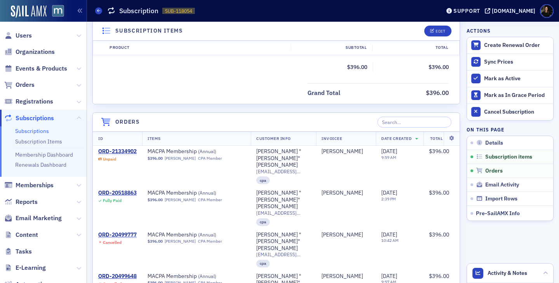
scroll to position [241, 0]
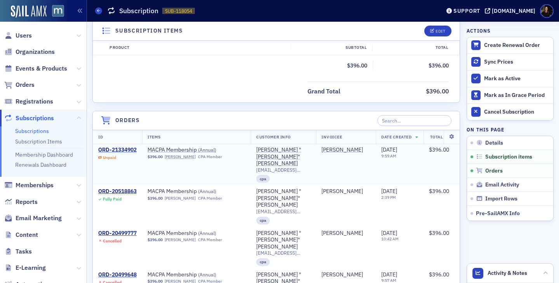
click at [112, 148] on div "ORD-21334902" at bounding box center [117, 150] width 38 height 7
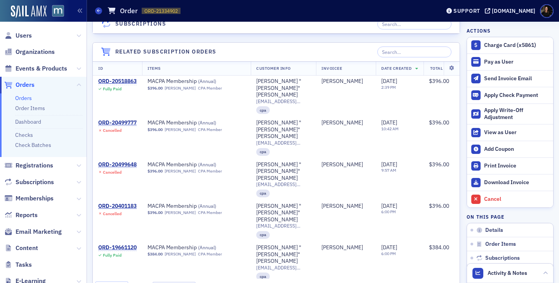
scroll to position [666, 0]
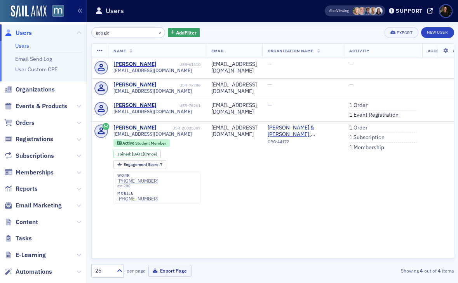
type input "google"
